Goal: Task Accomplishment & Management: Manage account settings

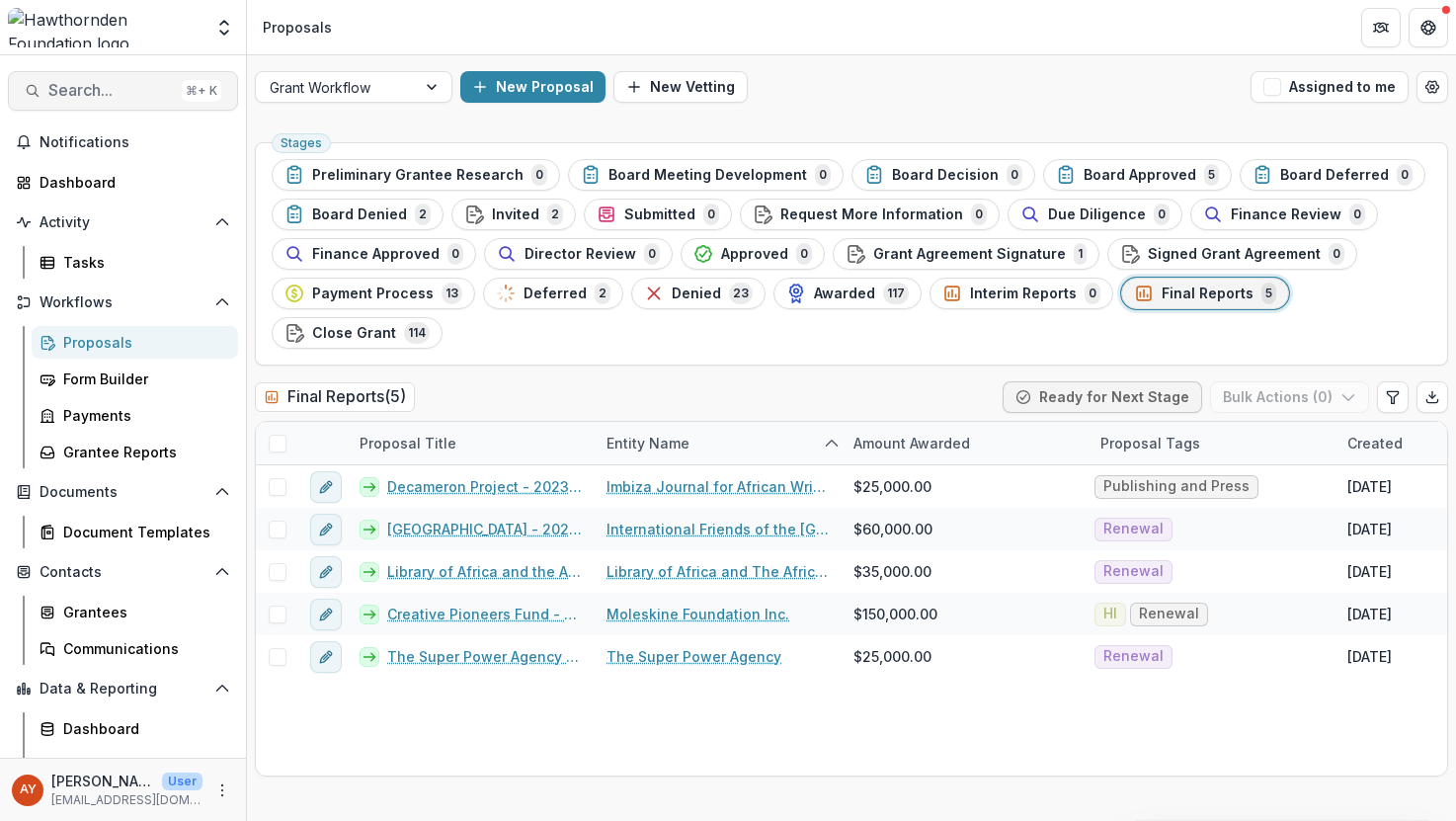
click at [144, 89] on span "Search..." at bounding box center [111, 90] width 126 height 19
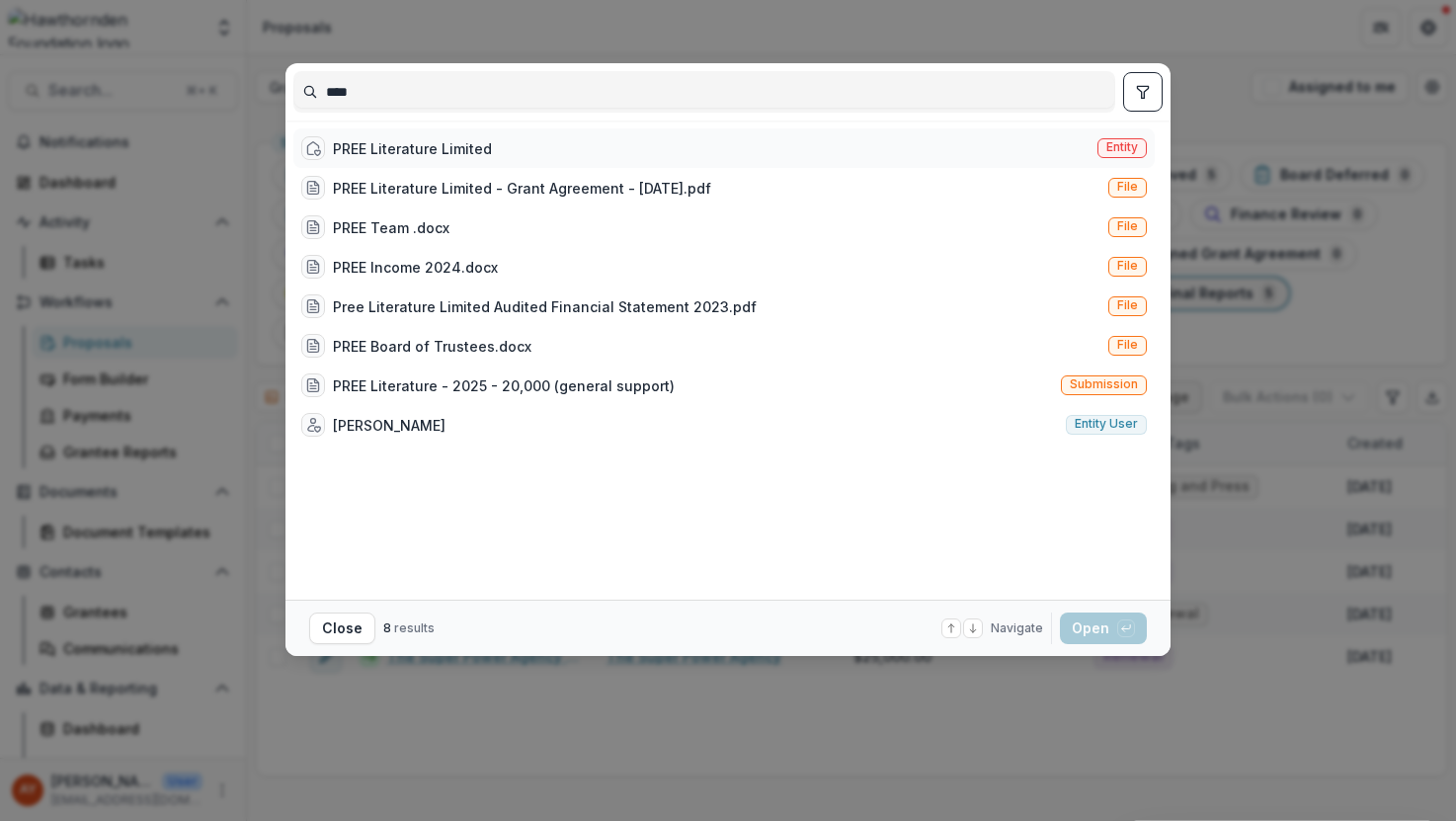
type input "****"
click at [400, 149] on div "PREE Literature Limited" at bounding box center [411, 148] width 159 height 21
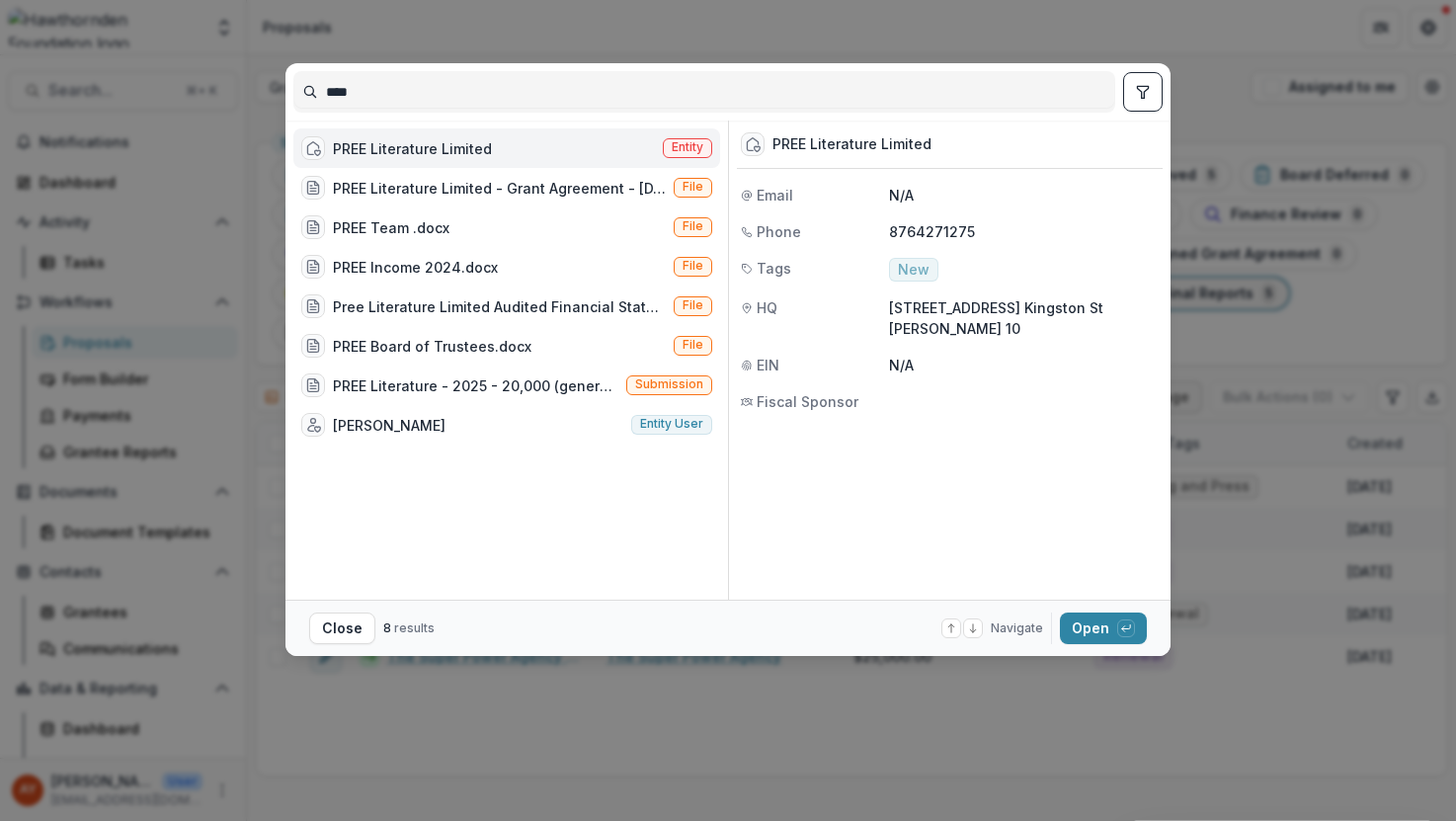
click at [1147, 632] on footer "Close 8 results Navigate up and down with arrow keys Open with enter key" at bounding box center [728, 627] width 885 height 56
click at [1132, 633] on div "button" at bounding box center [1126, 628] width 18 height 18
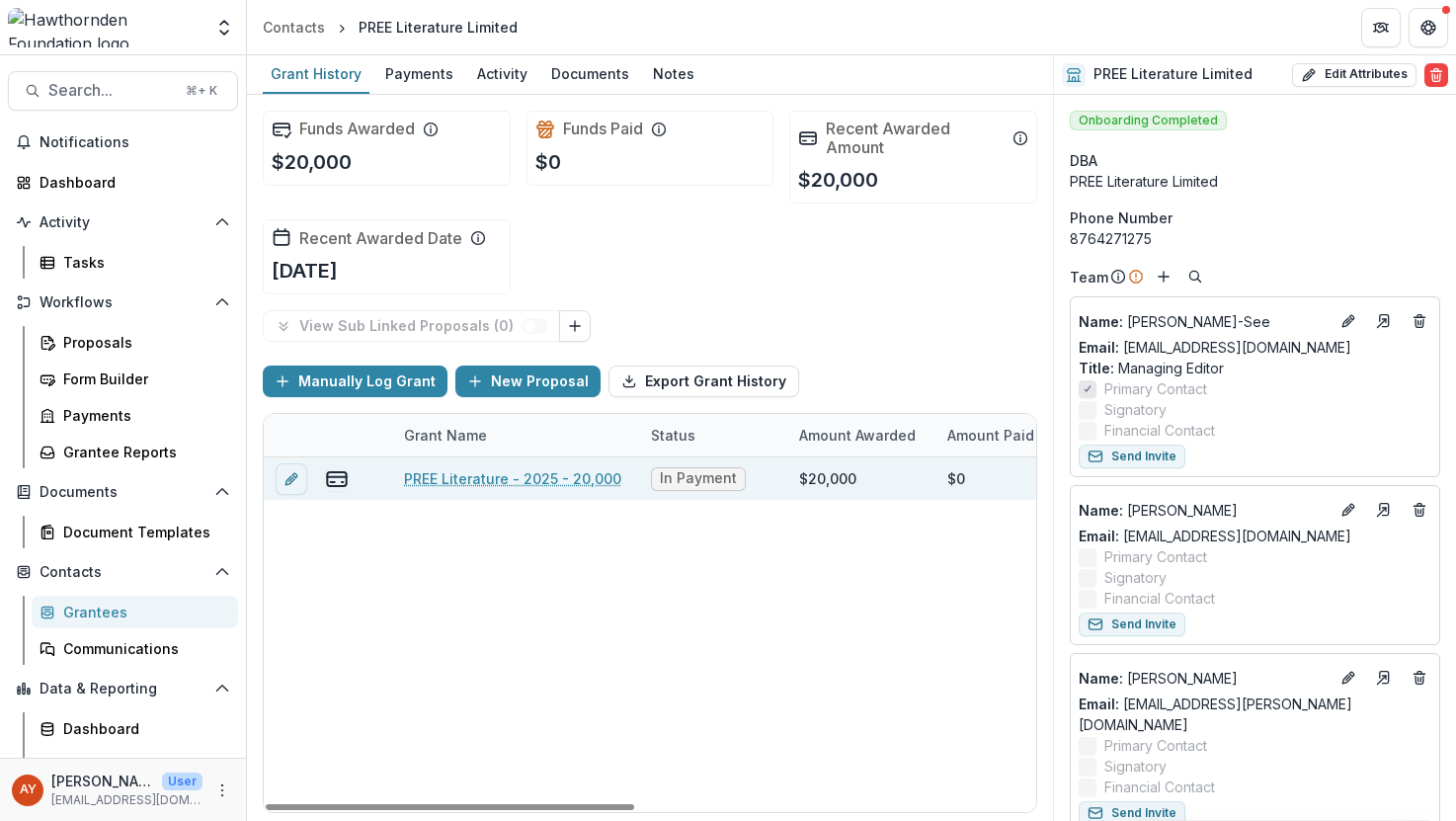
click at [590, 478] on link "PREE Literature - 2025 - 20,000" at bounding box center [512, 478] width 218 height 21
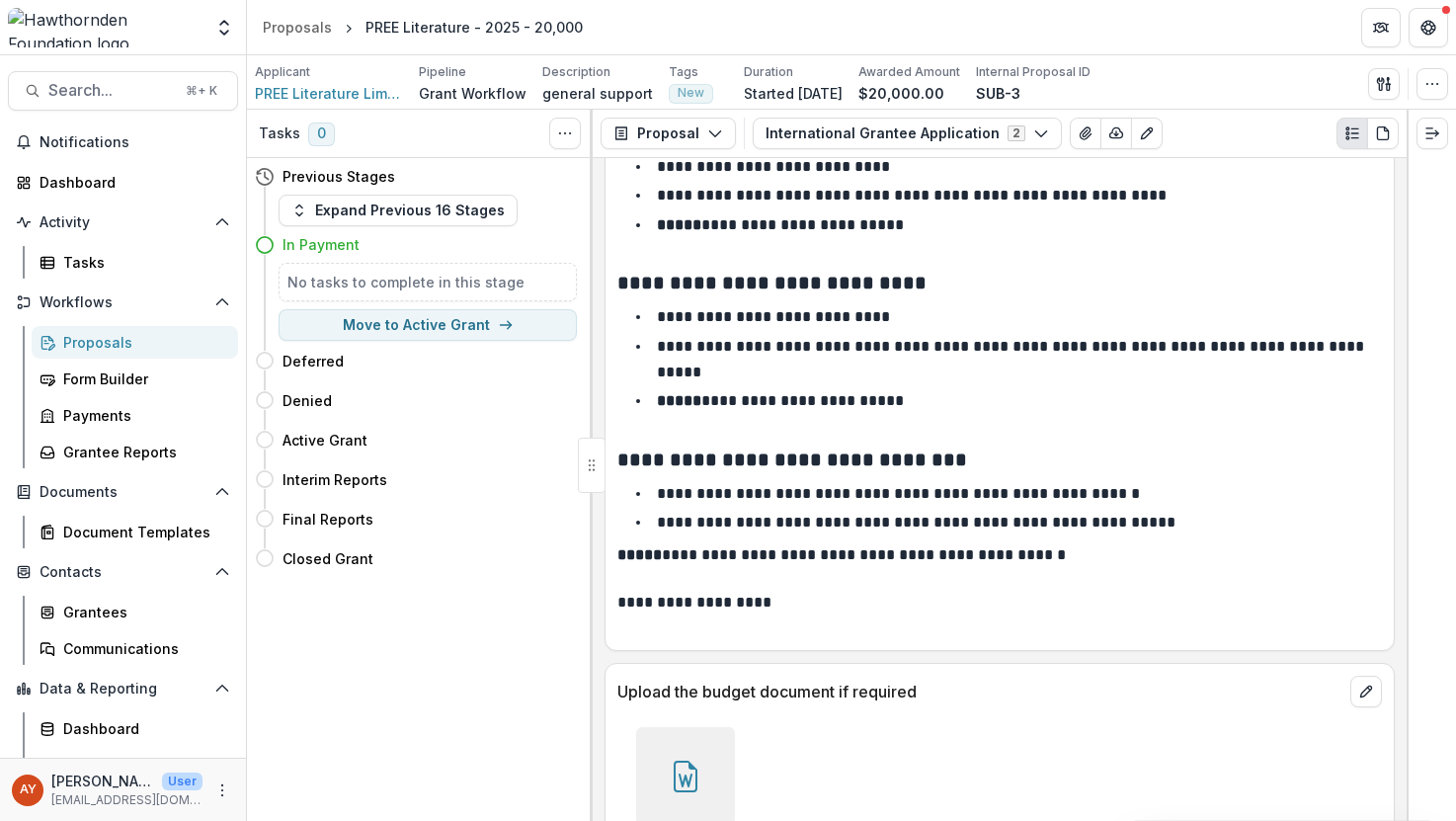
scroll to position [7270, 0]
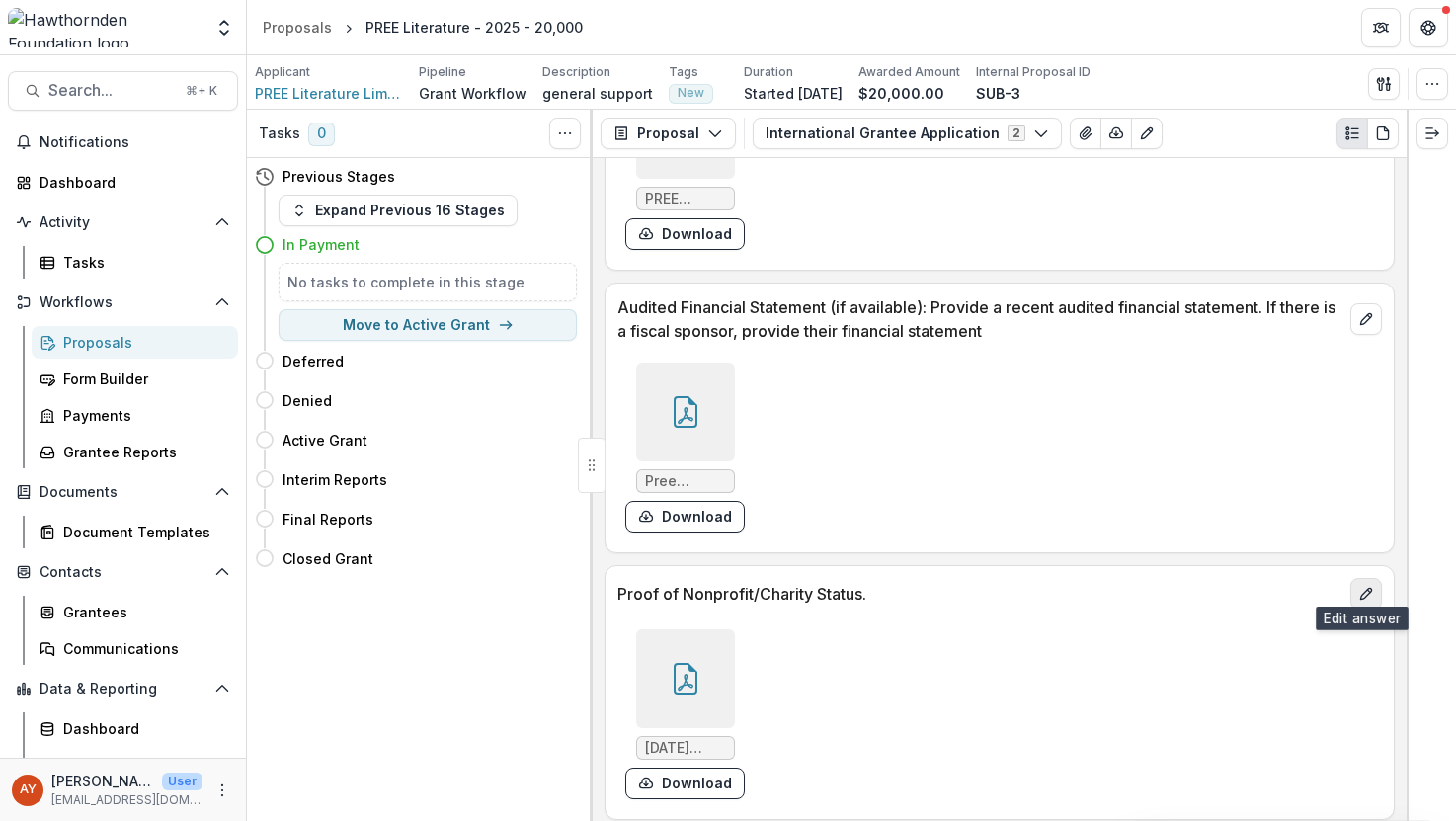
click at [1358, 586] on icon "edit" at bounding box center [1366, 593] width 16 height 16
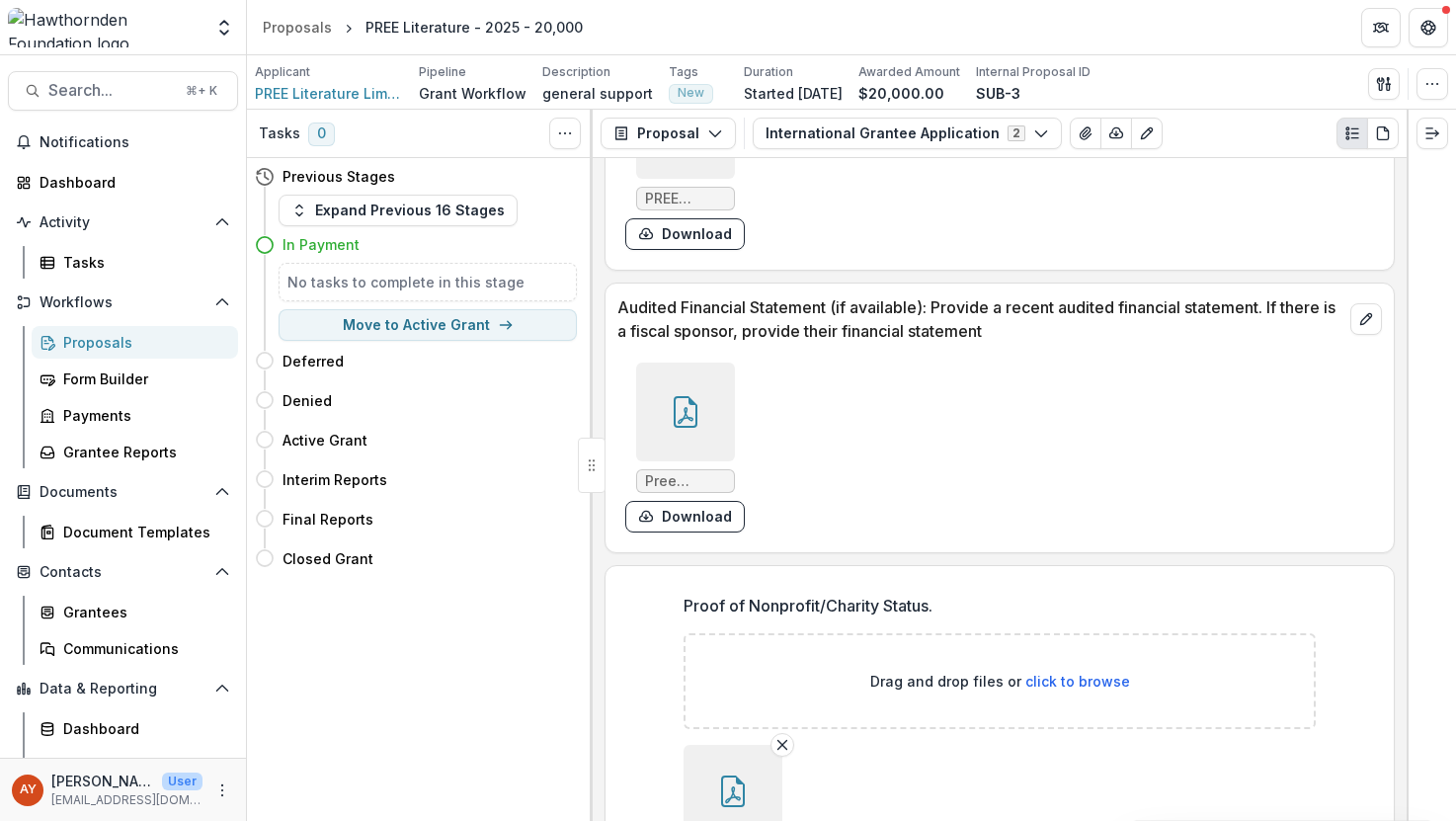
click at [1108, 677] on span "click to browse" at bounding box center [1077, 681] width 105 height 17
type input "**********"
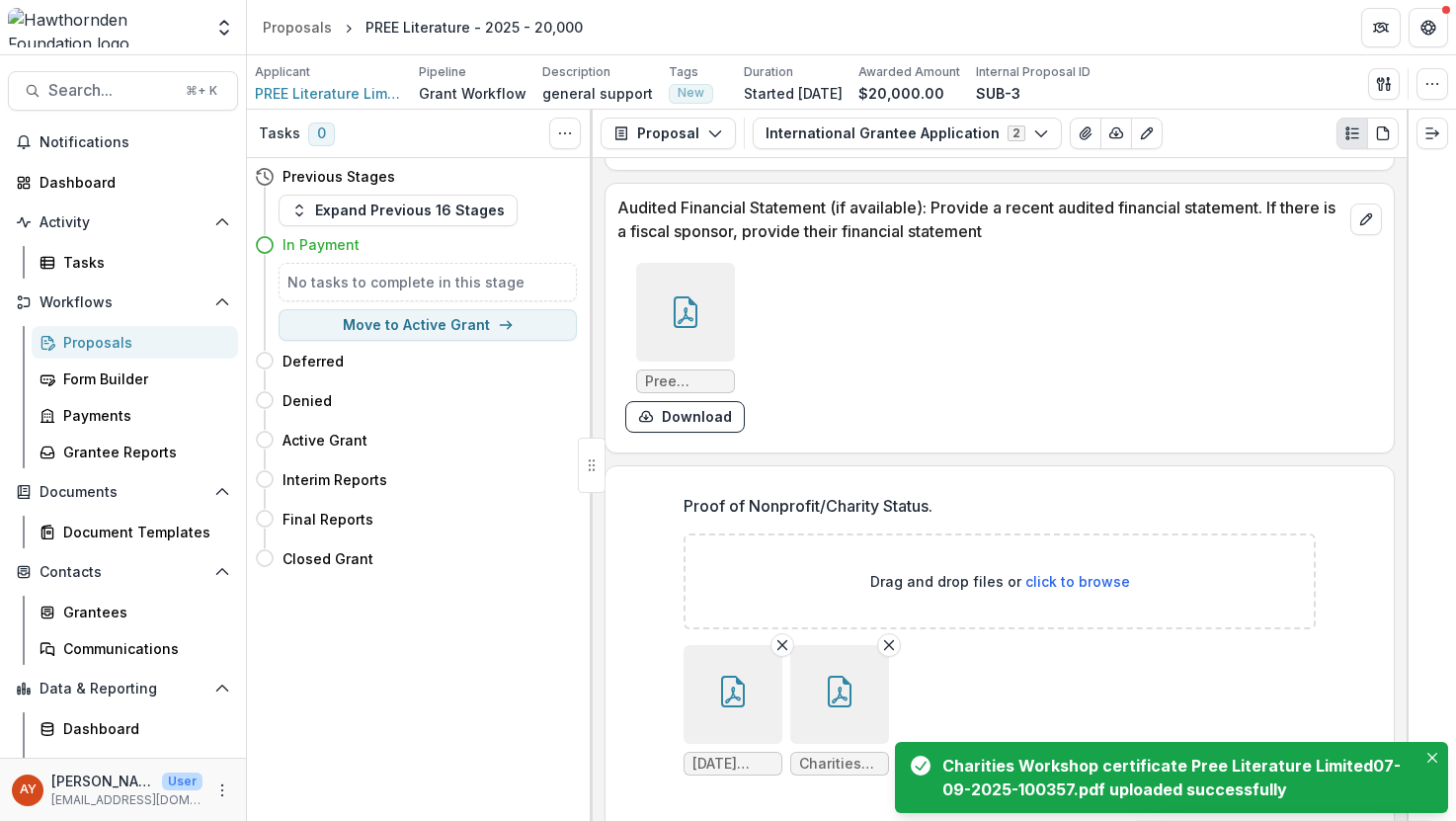
scroll to position [7430, 0]
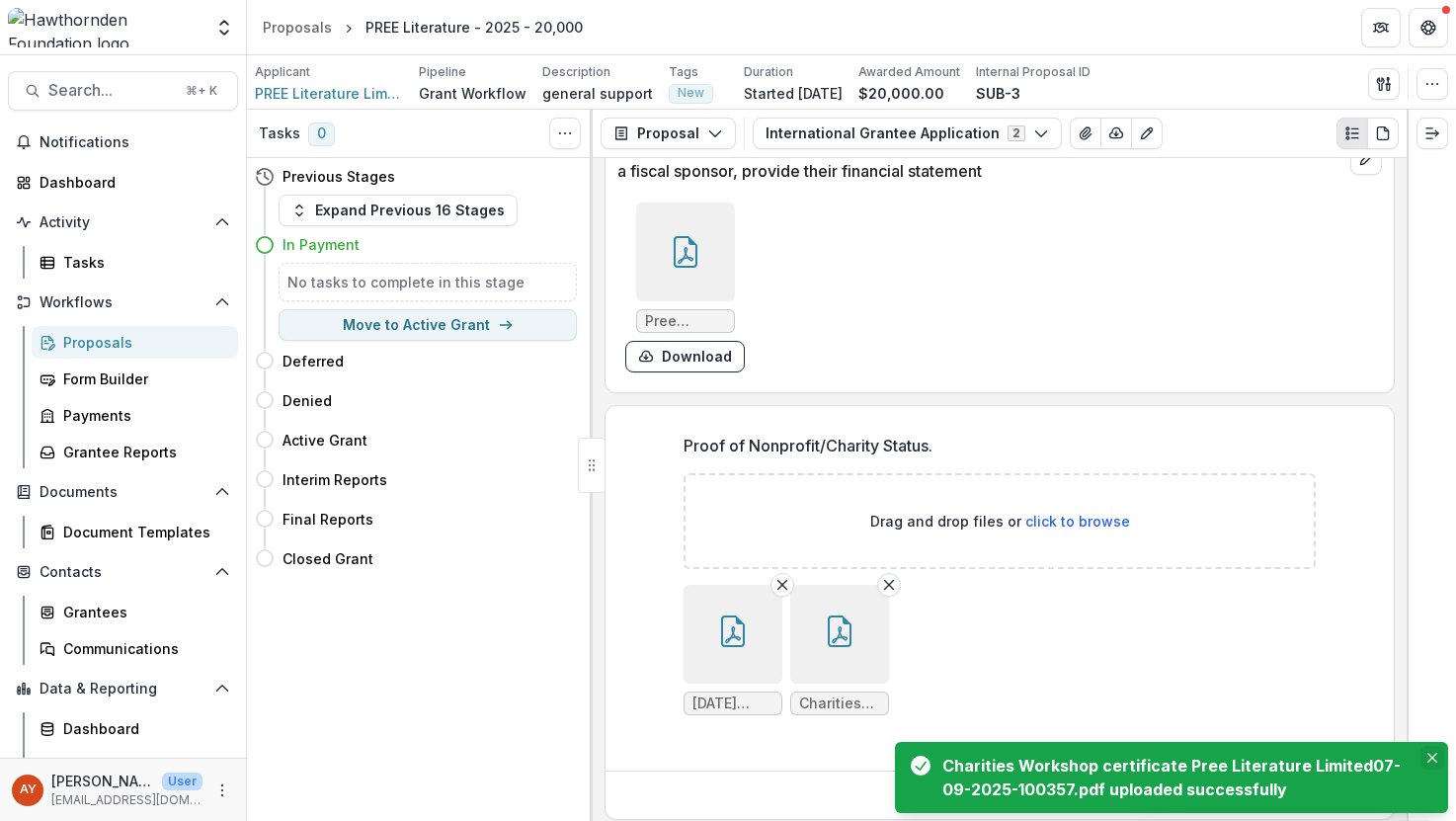
click at [1433, 753] on icon "Close" at bounding box center [1432, 758] width 10 height 10
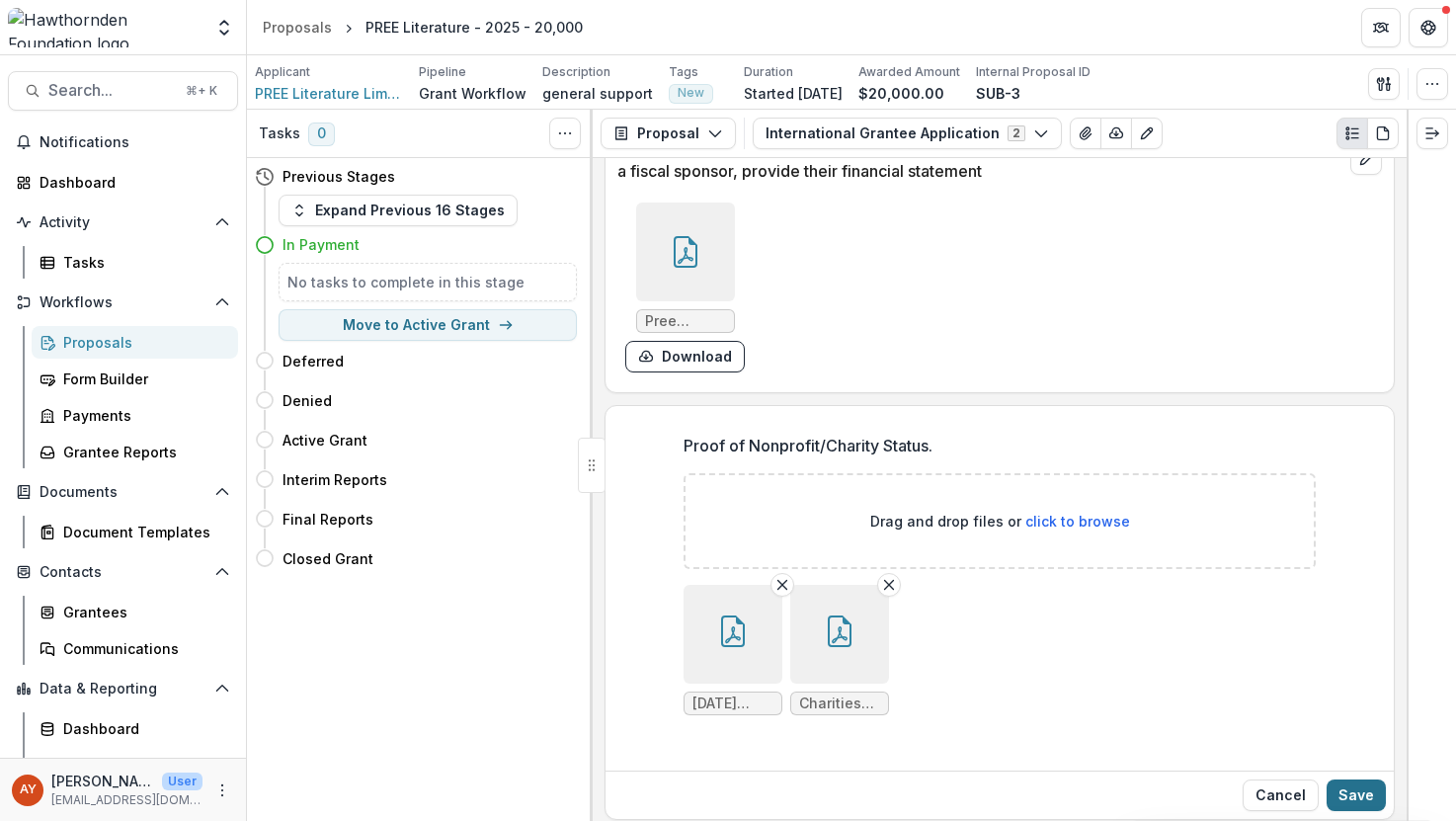
click at [1345, 784] on button "Save" at bounding box center [1356, 795] width 59 height 32
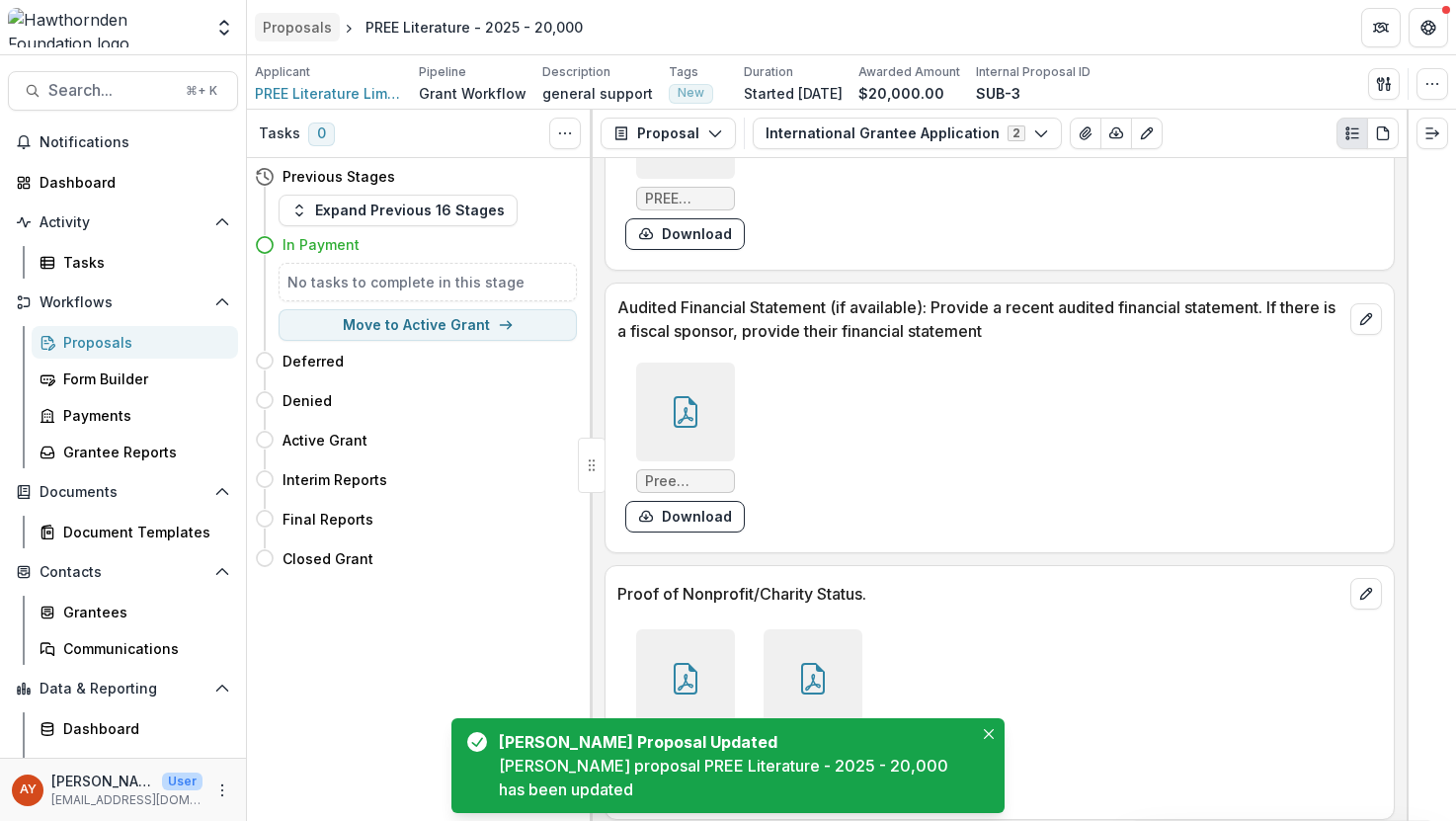
click at [293, 33] on div "Proposals" at bounding box center [298, 27] width 69 height 21
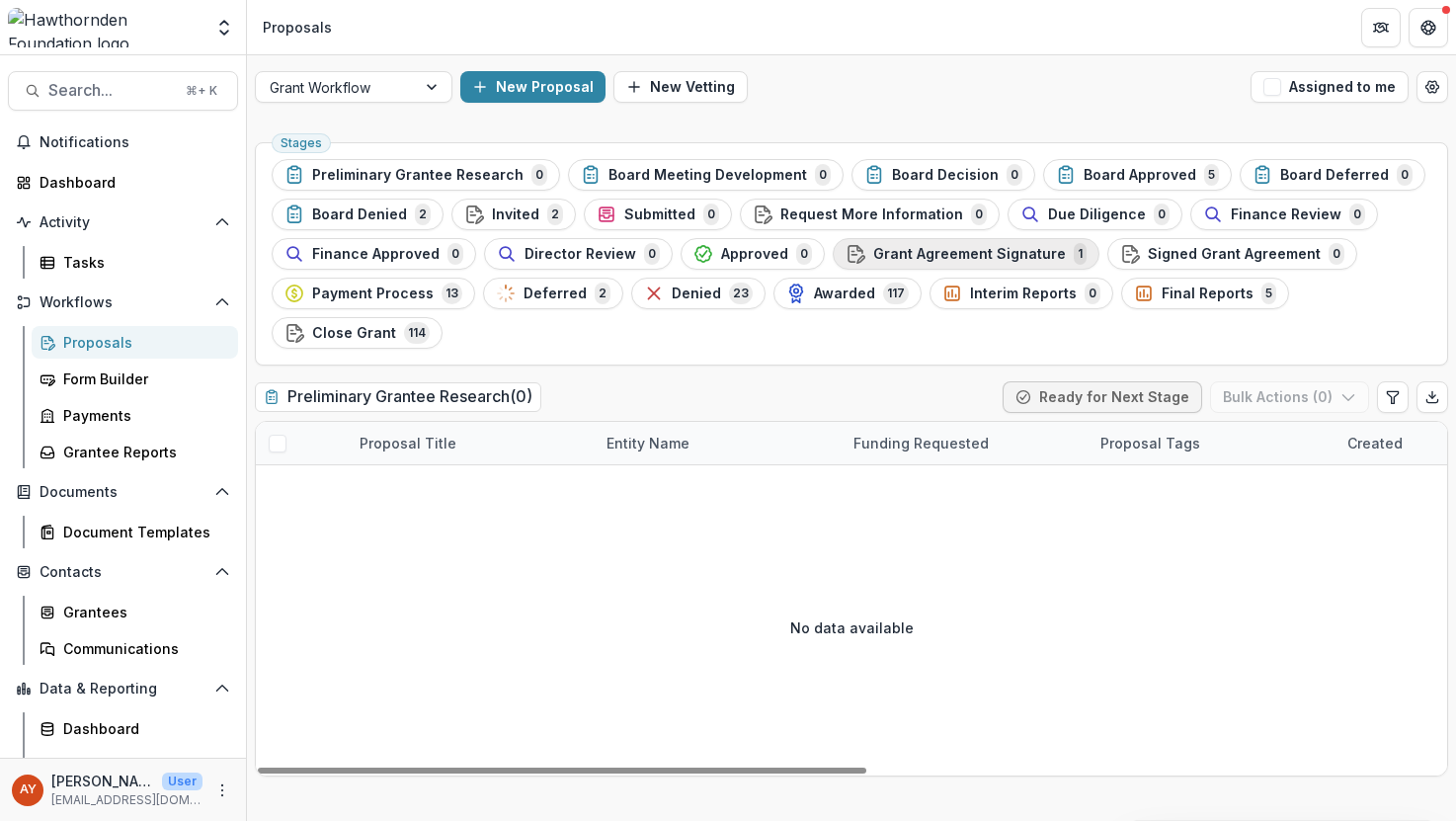
click at [956, 258] on span "Grant Agreement Signature" at bounding box center [969, 254] width 193 height 17
